Goal: Book appointment/travel/reservation

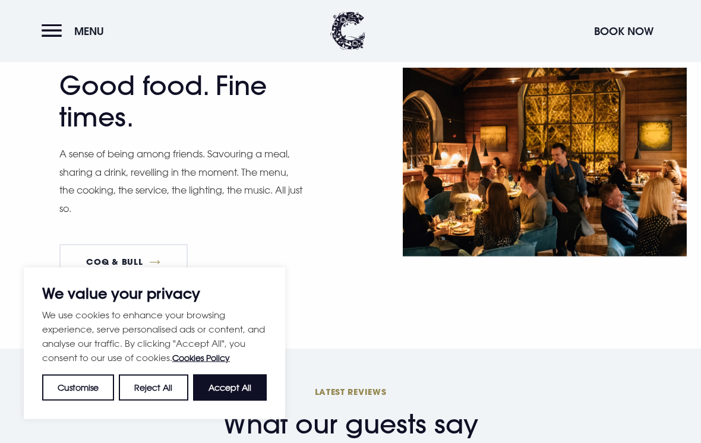
scroll to position [1859, 0]
click at [131, 250] on link "Coq & Bull" at bounding box center [123, 262] width 128 height 36
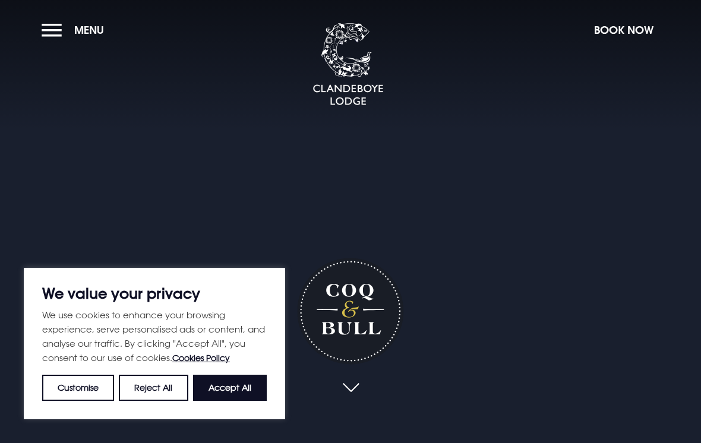
click at [228, 393] on button "Accept All" at bounding box center [230, 388] width 74 height 26
checkbox input "true"
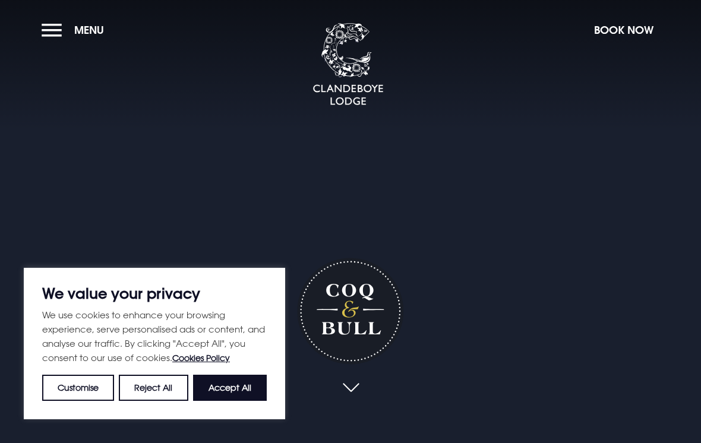
checkbox input "true"
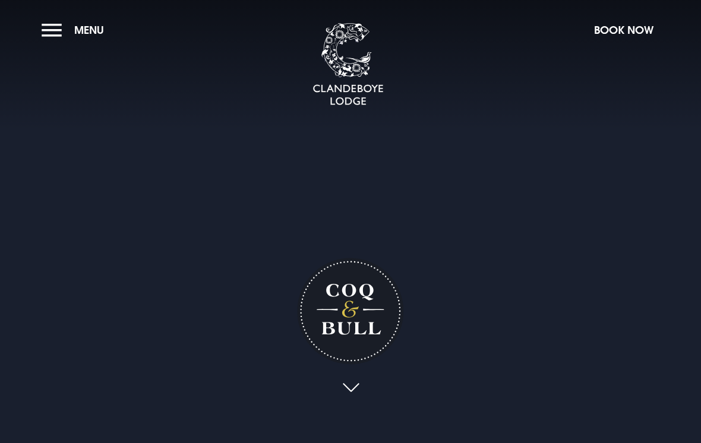
click at [627, 33] on button "Book Now" at bounding box center [623, 30] width 71 height 26
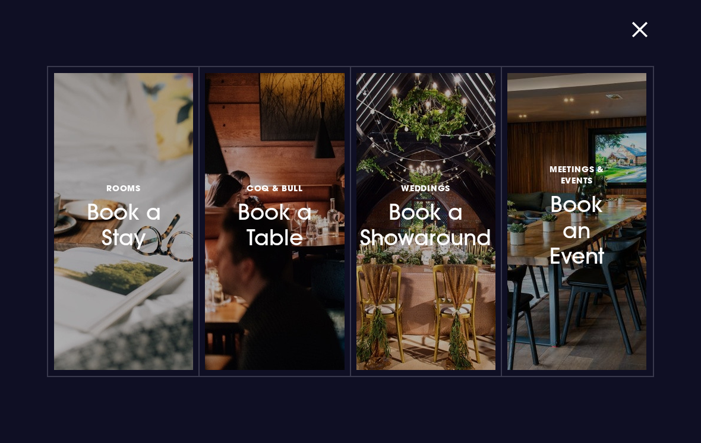
click at [281, 215] on h3 "Coq & Bull Book a Table" at bounding box center [274, 215] width 81 height 71
